Goal: Information Seeking & Learning: Learn about a topic

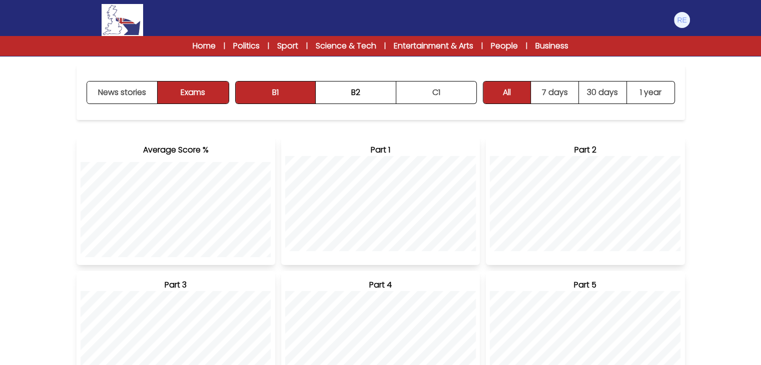
scroll to position [152, 0]
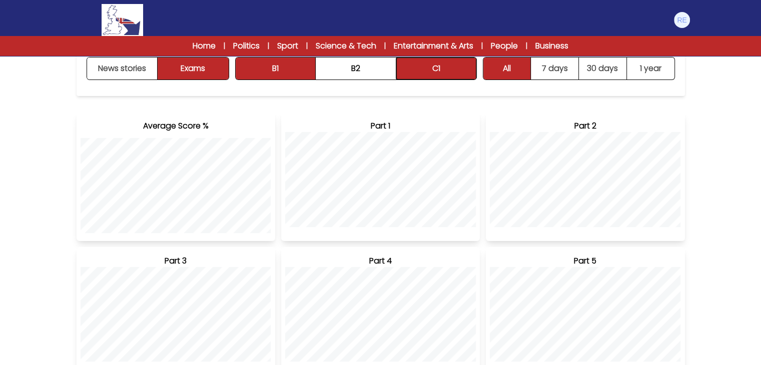
click at [421, 68] on button "C1" at bounding box center [436, 69] width 80 height 22
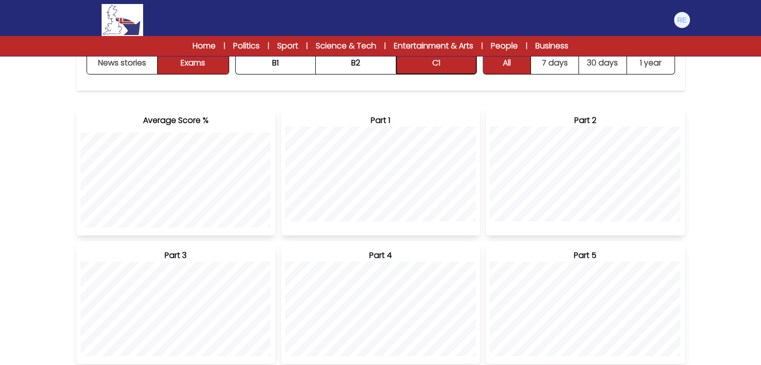
scroll to position [0, 0]
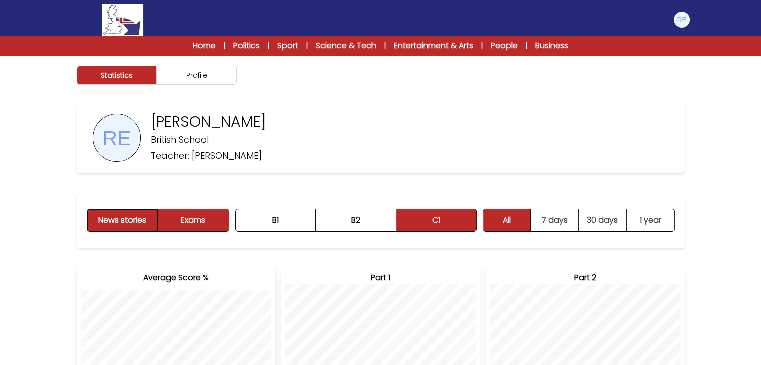
click at [138, 223] on button "News stories" at bounding box center [122, 221] width 71 height 22
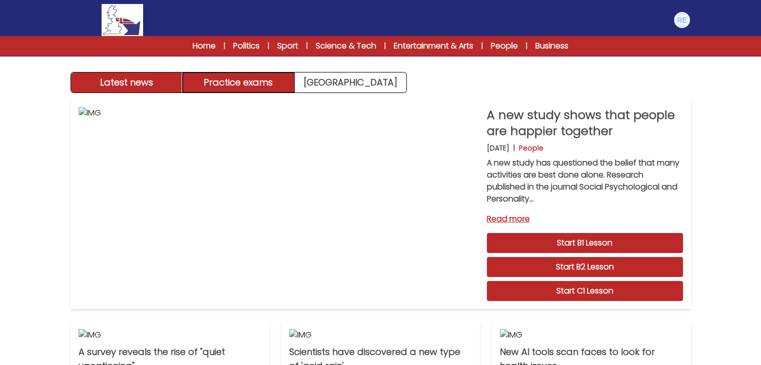
click at [260, 87] on button "Practice exams" at bounding box center [239, 83] width 112 height 20
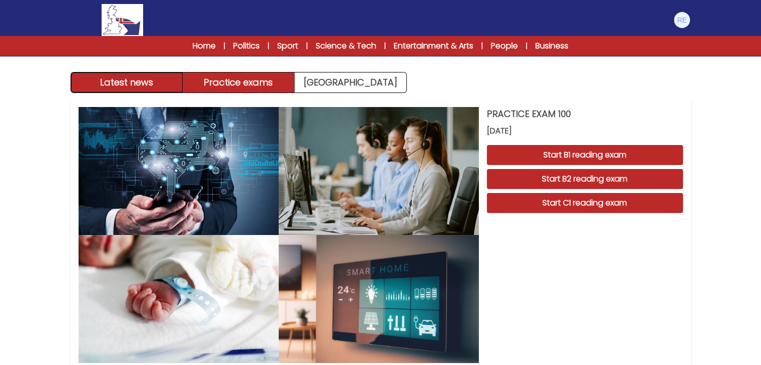
click at [158, 87] on button "Latest news" at bounding box center [127, 83] width 112 height 20
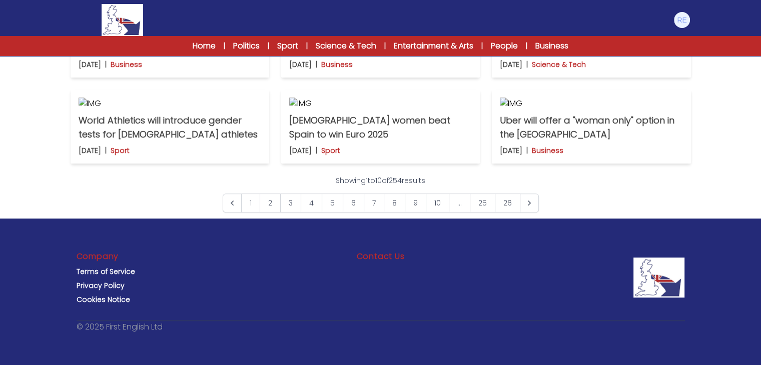
scroll to position [804, 0]
click at [412, 208] on link "9" at bounding box center [416, 203] width 22 height 19
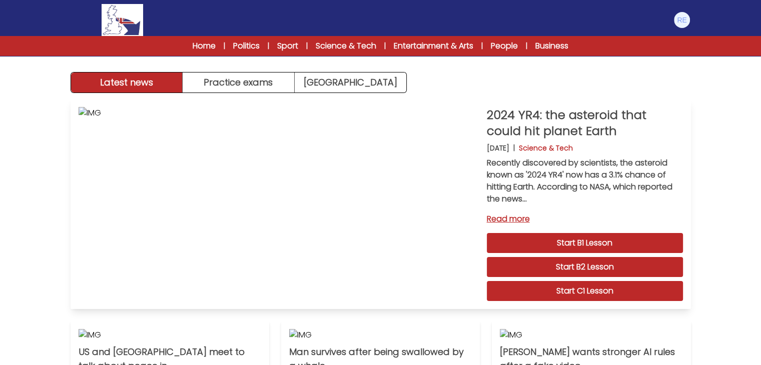
click at [606, 297] on link "Start C1 Lesson" at bounding box center [585, 291] width 196 height 20
